Goal: Navigation & Orientation: Find specific page/section

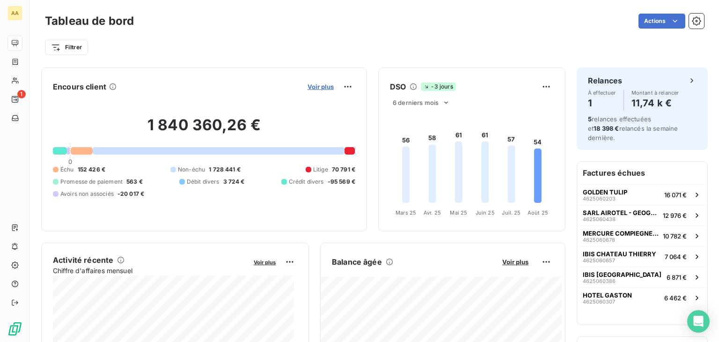
click at [317, 87] on span "Voir plus" at bounding box center [321, 86] width 26 height 7
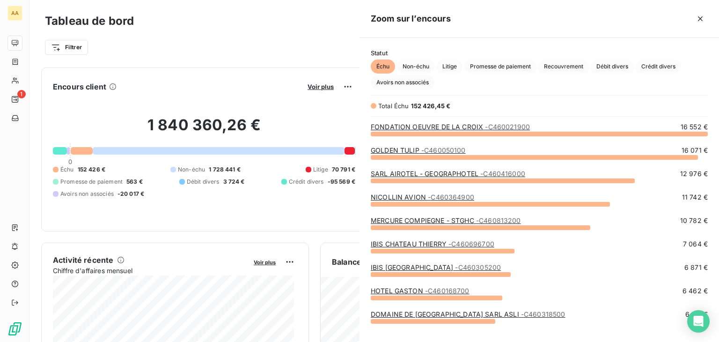
scroll to position [201, 352]
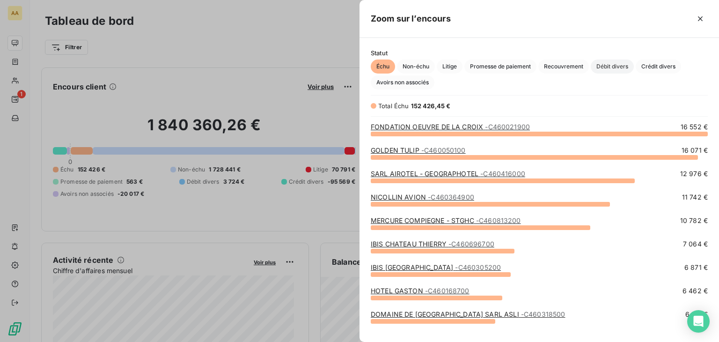
click at [607, 64] on span "Débit divers" at bounding box center [612, 66] width 43 height 14
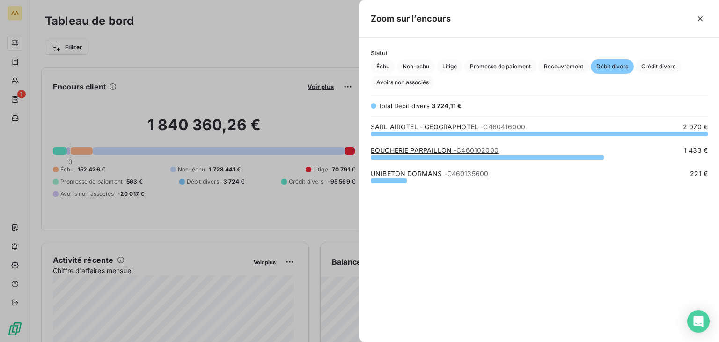
click at [249, 44] on div at bounding box center [359, 171] width 719 height 342
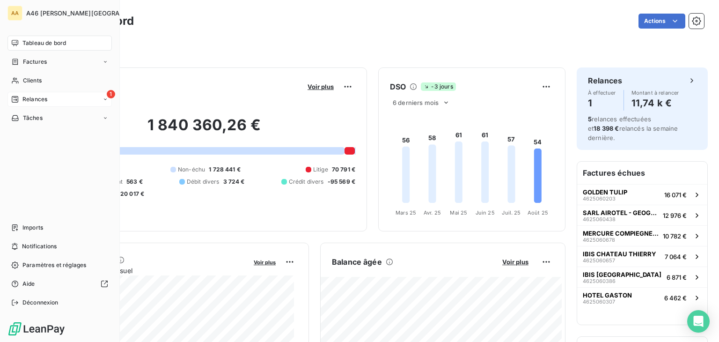
click at [46, 95] on span "Relances" at bounding box center [34, 99] width 25 height 8
click at [41, 78] on span "Clients" at bounding box center [32, 80] width 19 height 8
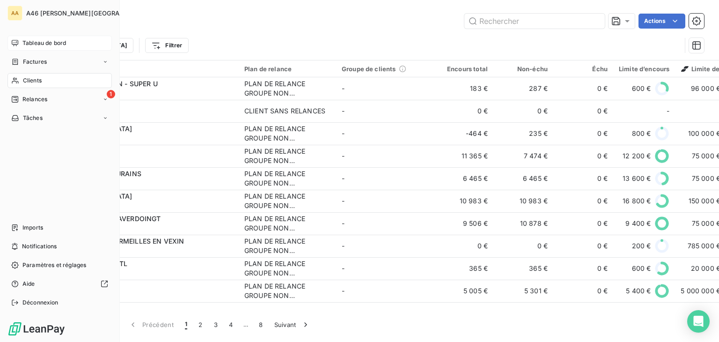
click at [32, 42] on span "Tableau de bord" at bounding box center [44, 43] width 44 height 8
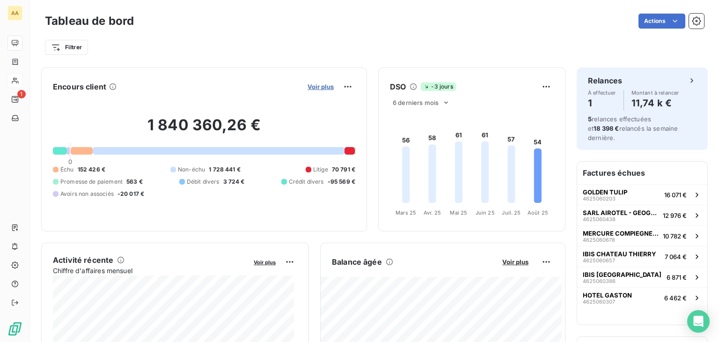
click at [321, 87] on span "Voir plus" at bounding box center [321, 86] width 26 height 7
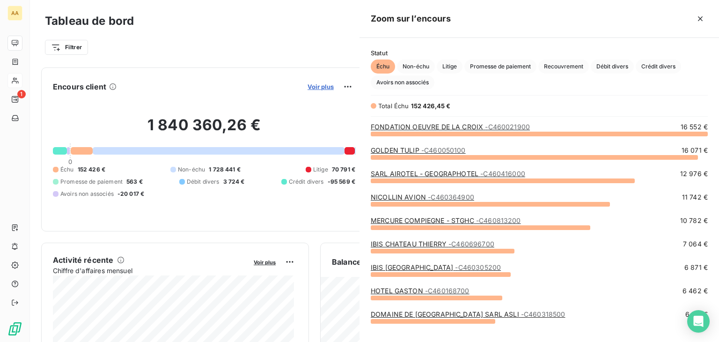
scroll to position [201, 352]
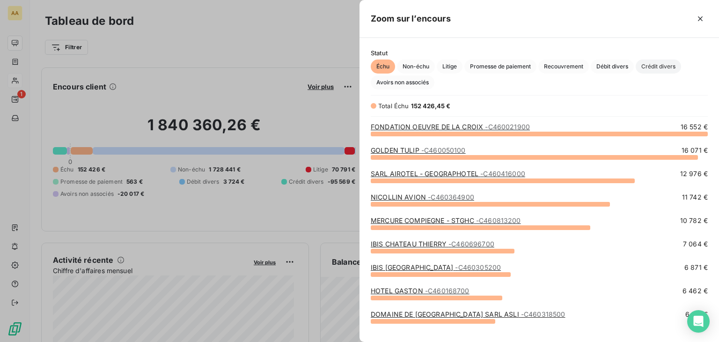
click at [664, 66] on span "Crédit divers" at bounding box center [658, 66] width 45 height 14
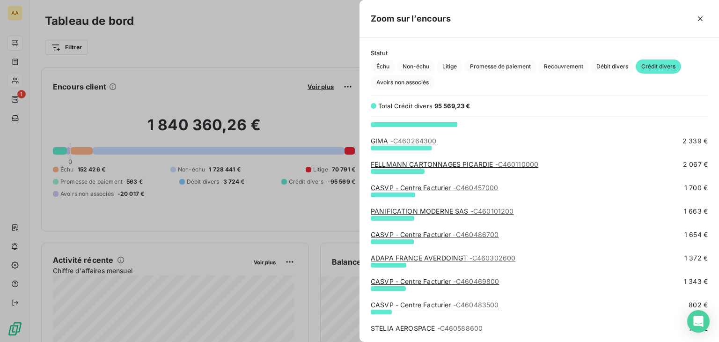
scroll to position [262, 0]
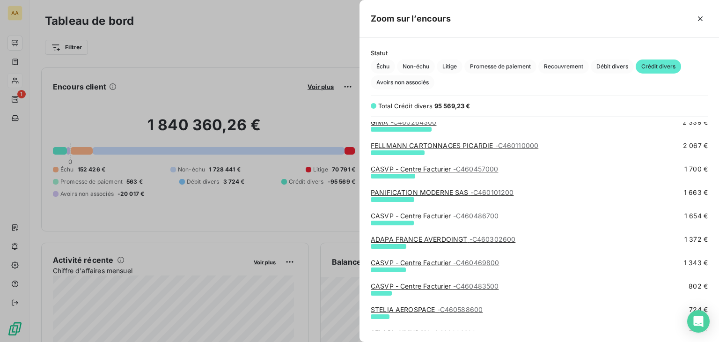
click at [449, 239] on link "ADAPA FRANCE AVERDOINGT - C460302600" at bounding box center [443, 239] width 145 height 8
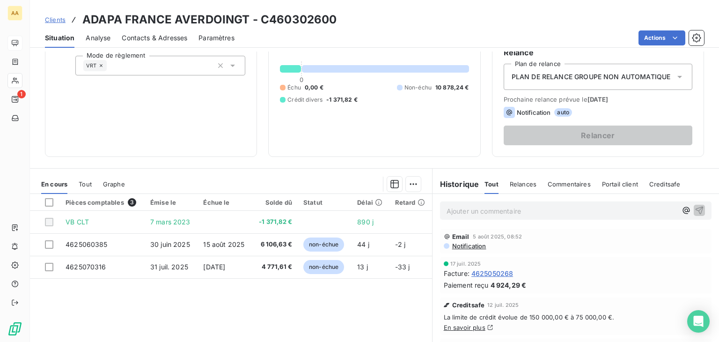
scroll to position [94, 0]
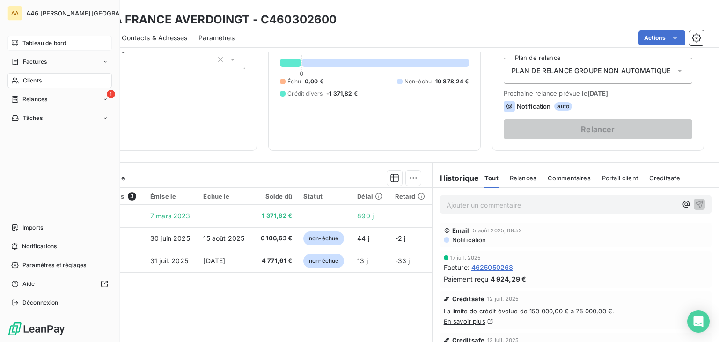
click at [51, 44] on span "Tableau de bord" at bounding box center [44, 43] width 44 height 8
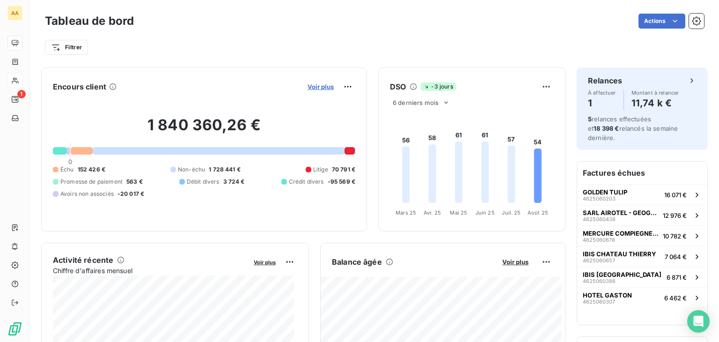
click at [310, 86] on span "Voir plus" at bounding box center [321, 86] width 26 height 7
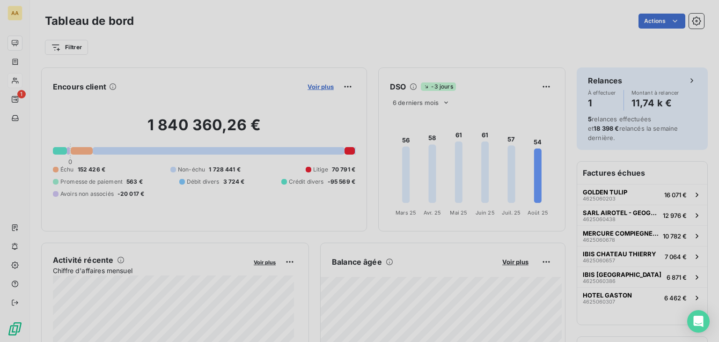
scroll to position [7, 7]
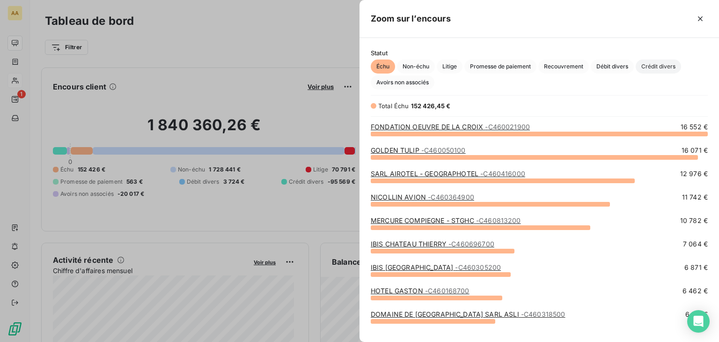
click at [657, 64] on span "Crédit divers" at bounding box center [658, 66] width 45 height 14
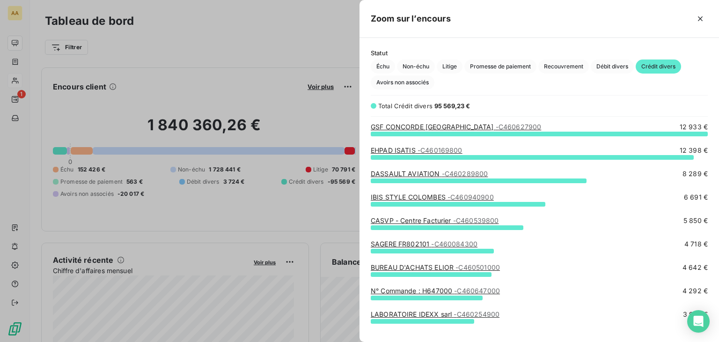
click at [496, 126] on span "- C460627900" at bounding box center [519, 127] width 46 height 8
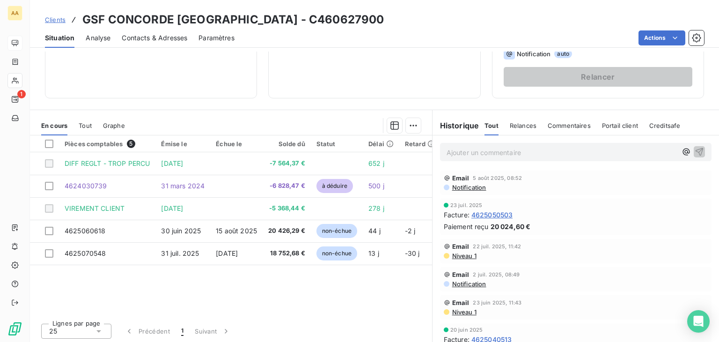
scroll to position [148, 0]
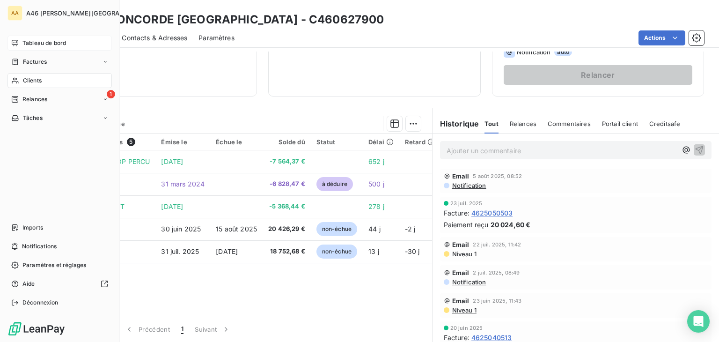
click at [32, 42] on span "Tableau de bord" at bounding box center [44, 43] width 44 height 8
